Goal: Task Accomplishment & Management: Use online tool/utility

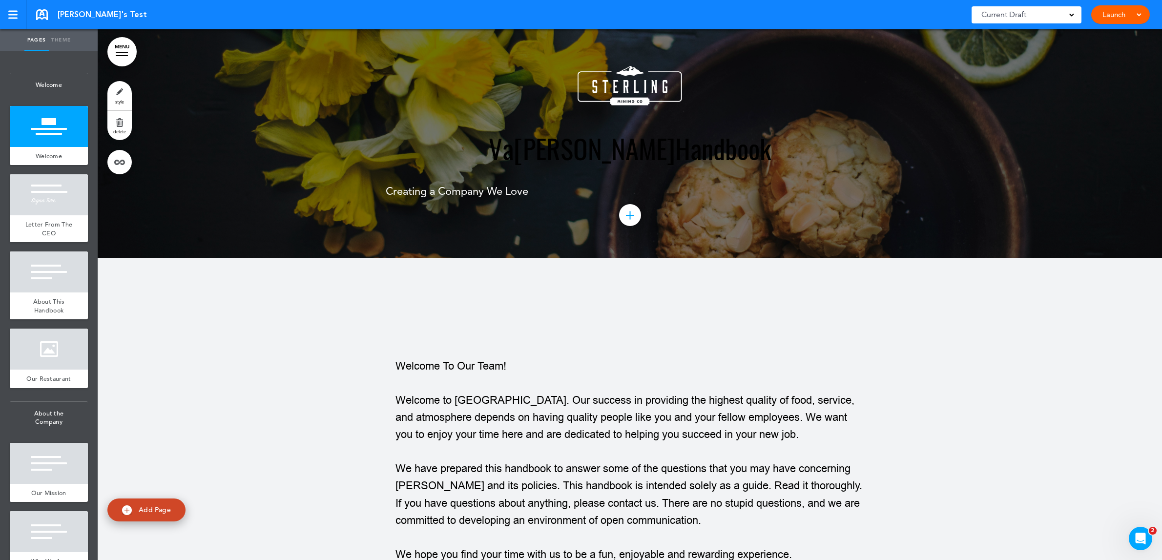
click at [1137, 13] on span at bounding box center [1139, 14] width 6 height 6
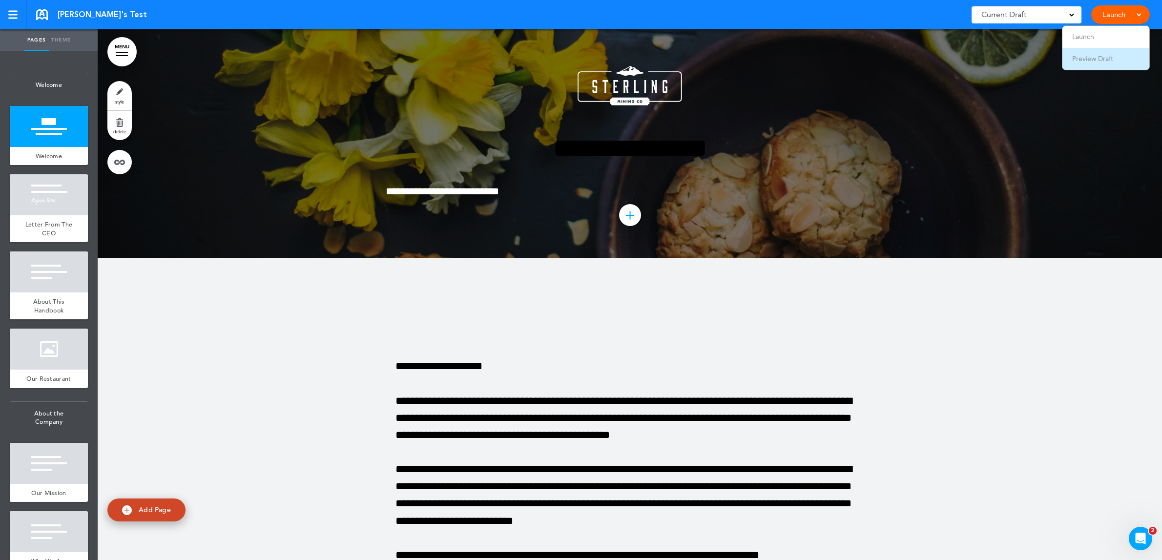
click at [1101, 60] on span "Preview Draft" at bounding box center [1092, 58] width 41 height 9
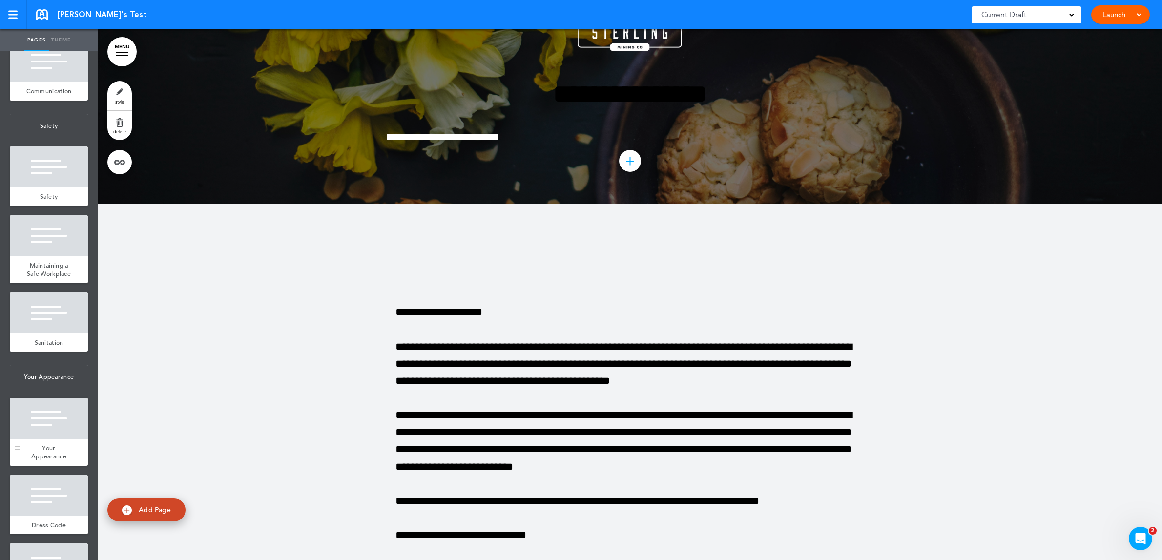
scroll to position [5362, 0]
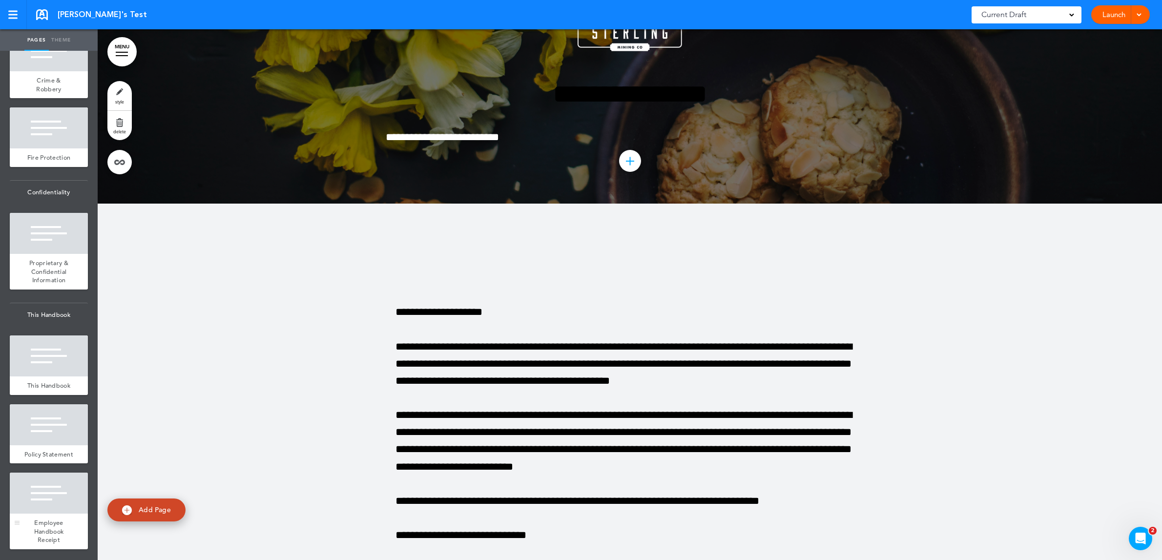
click at [46, 506] on div at bounding box center [49, 493] width 78 height 41
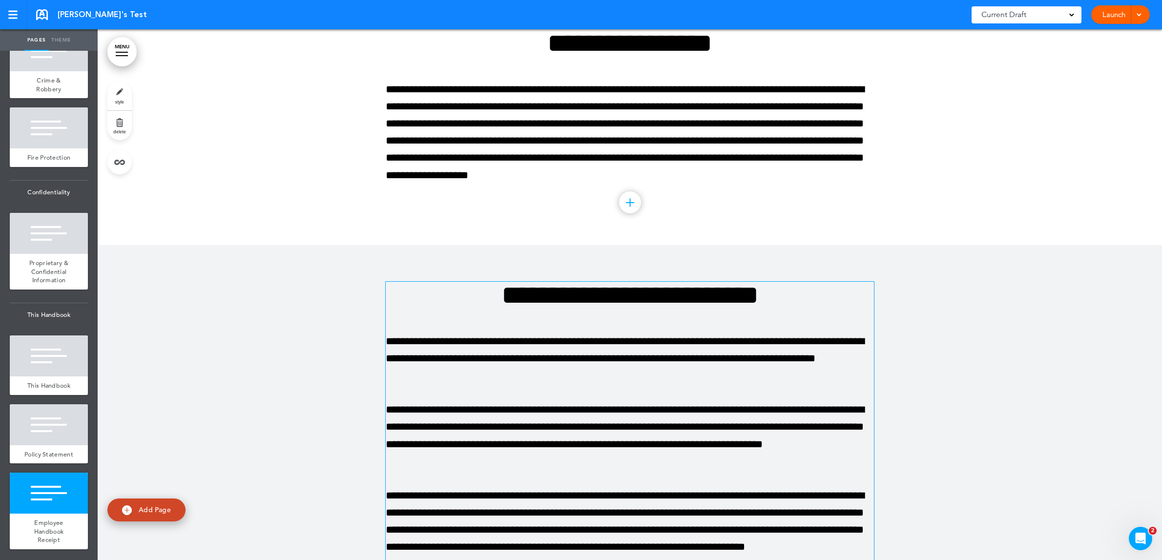
scroll to position [26833, 0]
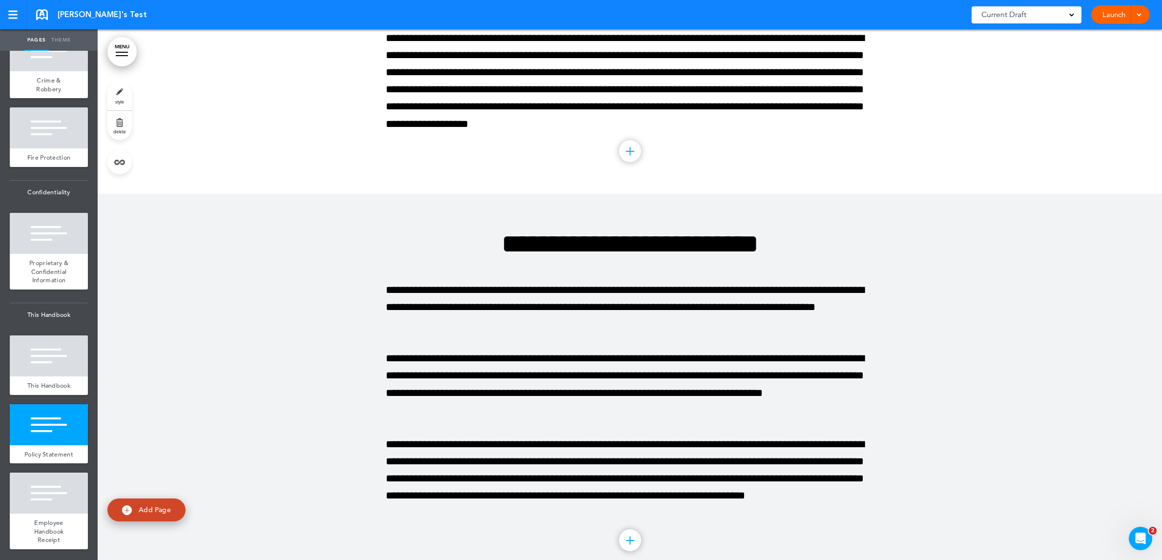
click at [1118, 15] on link "Launch" at bounding box center [1114, 14] width 31 height 19
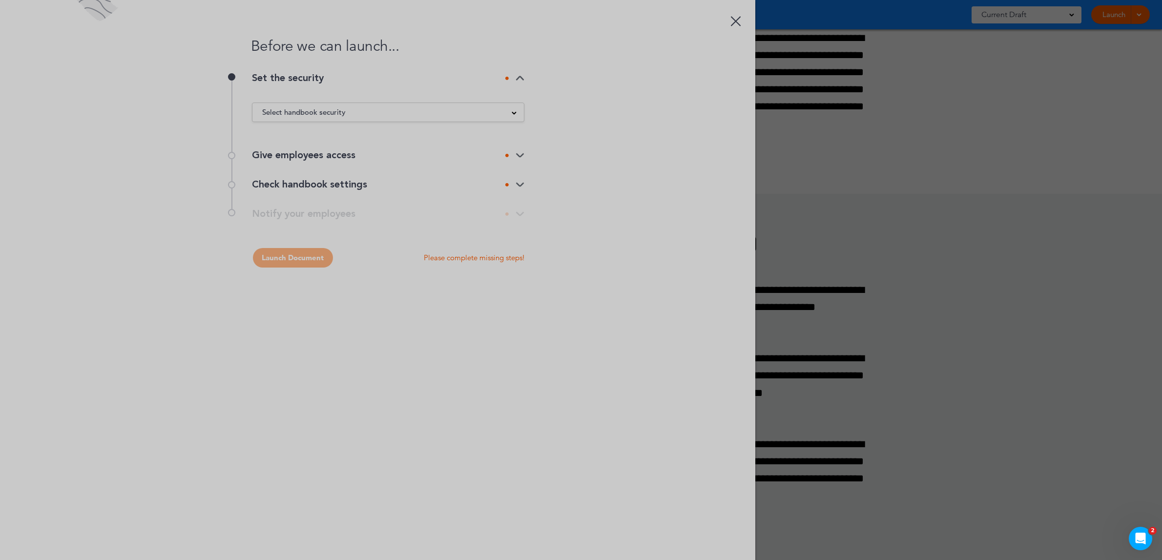
scroll to position [0, 0]
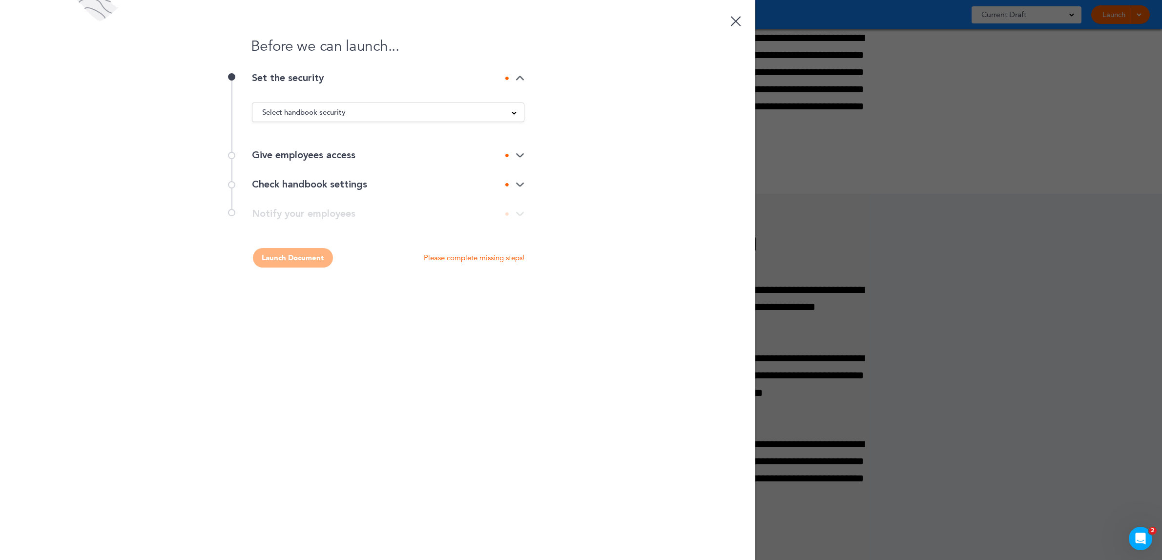
click at [496, 114] on div "Select handbook security" at bounding box center [388, 112] width 272 height 11
click at [641, 118] on div "Before we can launch... Set the security Select handbook security Public link P…" at bounding box center [377, 280] width 755 height 560
click at [508, 147] on div "Give employees access" at bounding box center [388, 155] width 272 height 29
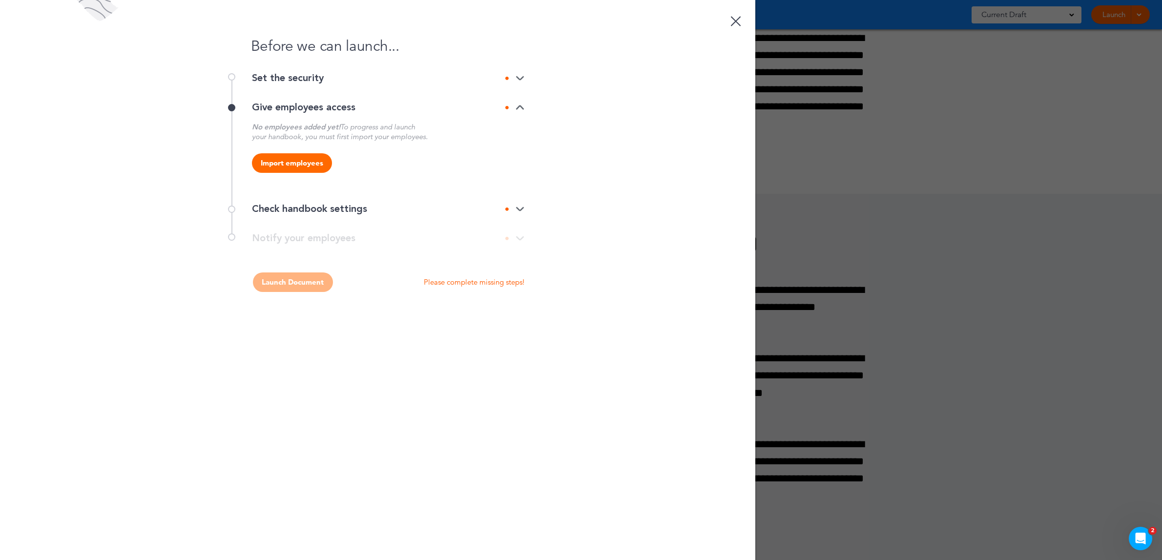
click at [628, 167] on div "Before we can launch... Set the security Select handbook security Public link P…" at bounding box center [377, 280] width 755 height 560
click at [508, 210] on icon at bounding box center [506, 209] width 3 height 3
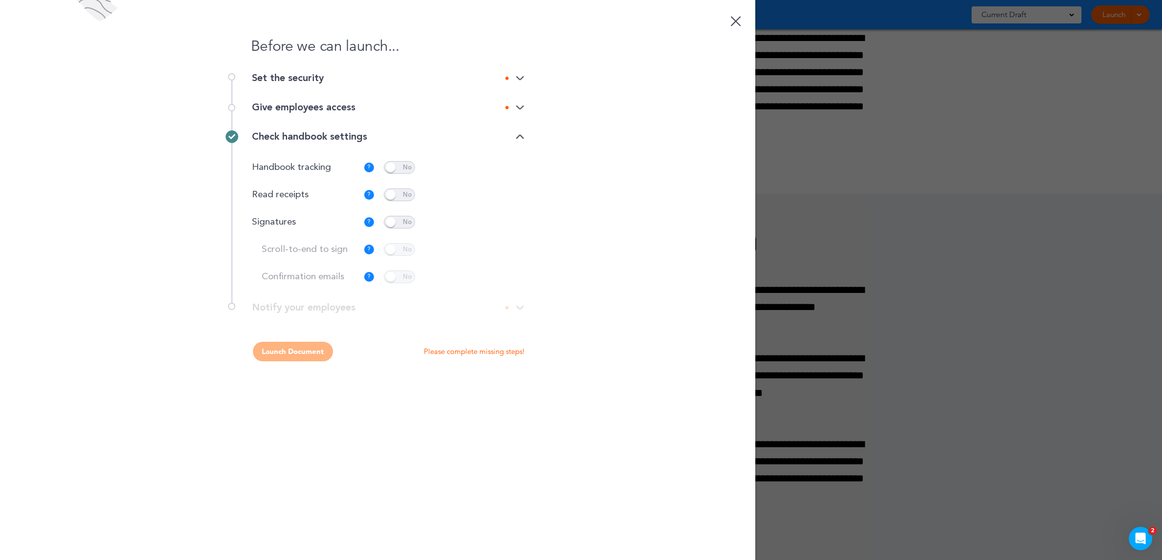
click at [405, 224] on span at bounding box center [399, 222] width 31 height 13
click at [737, 22] on div at bounding box center [736, 21] width 10 height 10
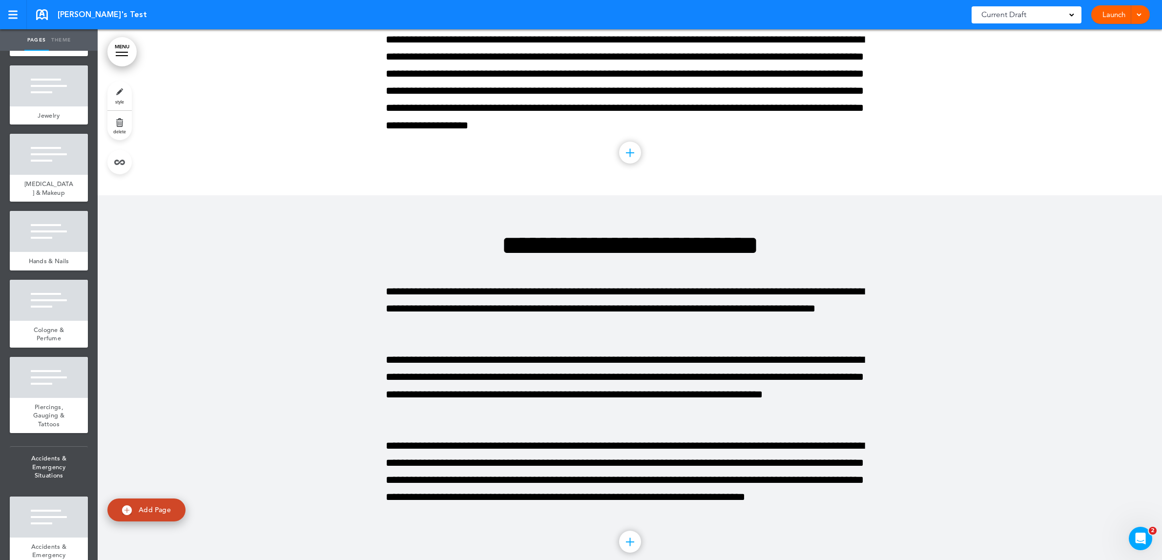
scroll to position [26832, 0]
